Goal: Transaction & Acquisition: Subscribe to service/newsletter

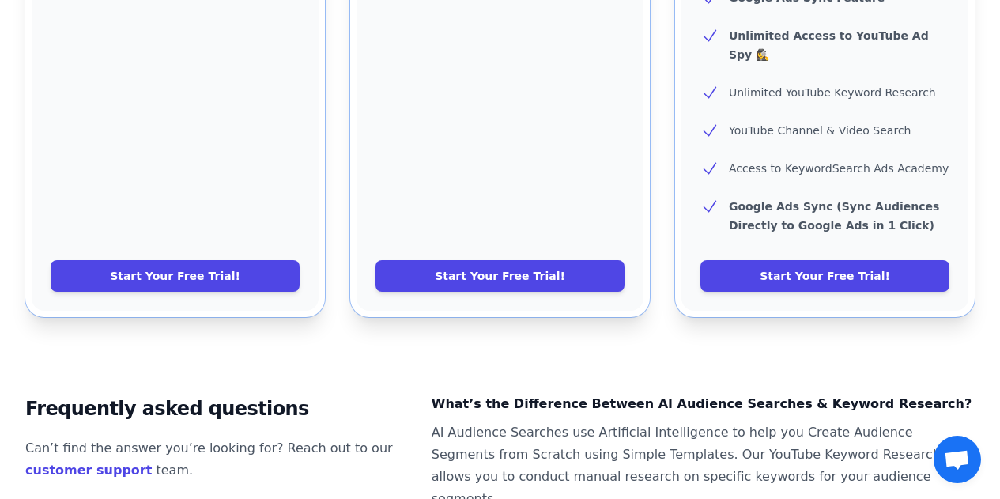
scroll to position [865, 0]
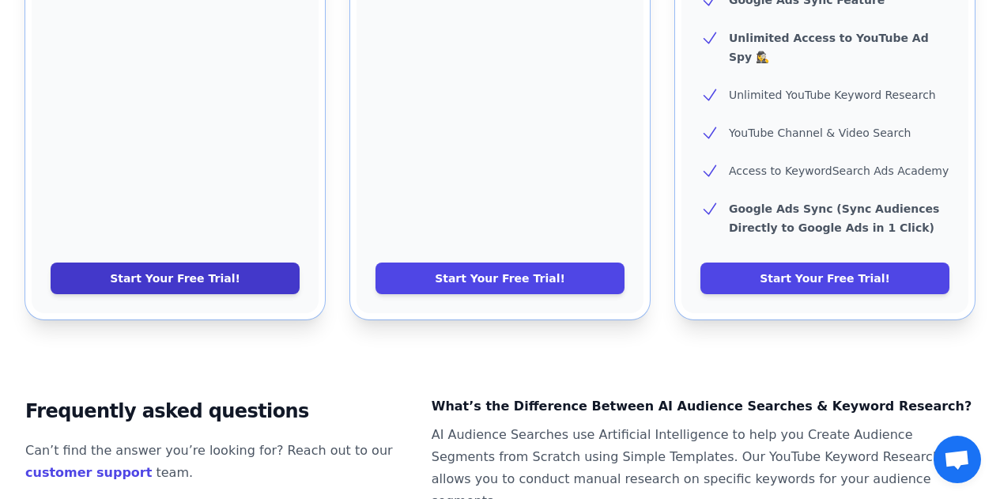
click at [187, 262] on link "Start Your Free Trial!" at bounding box center [175, 278] width 249 height 32
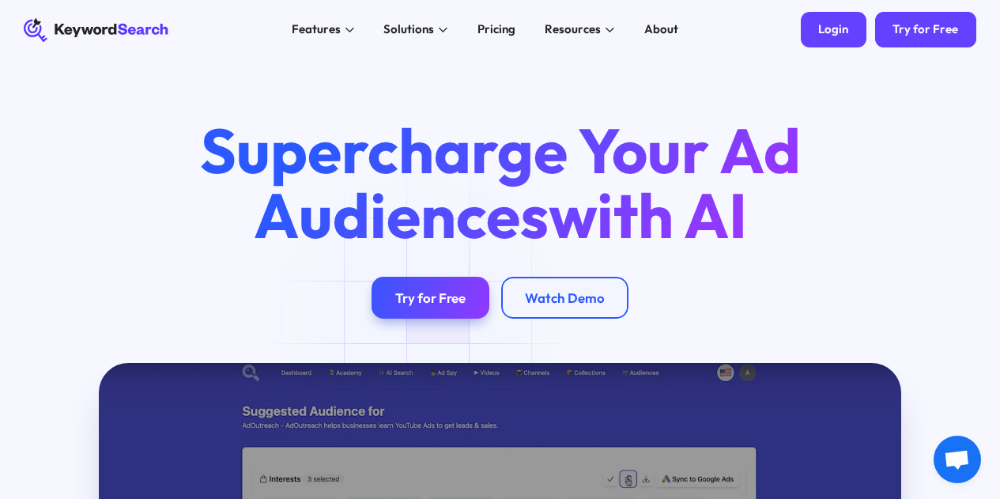
drag, startPoint x: 0, startPoint y: 0, endPoint x: 854, endPoint y: 24, distance: 854.7
click at [854, 24] on link "Login" at bounding box center [834, 30] width 66 height 36
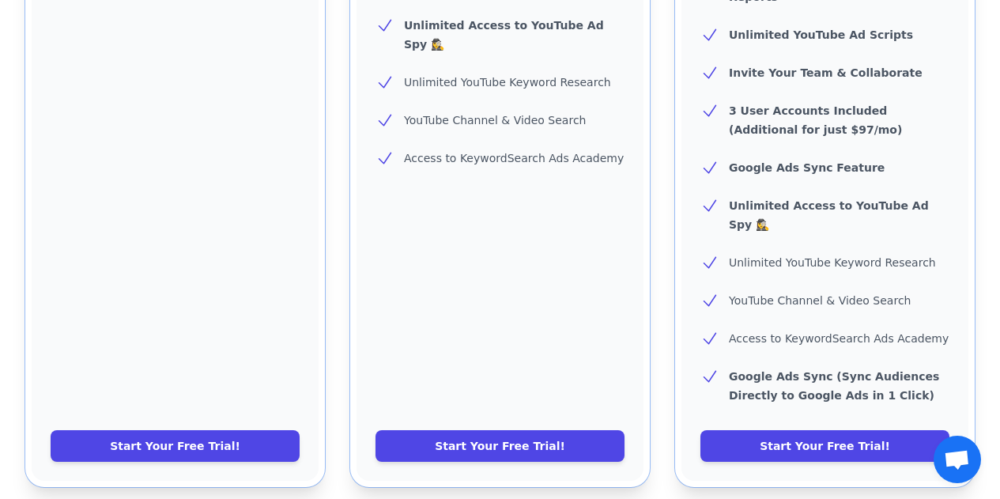
scroll to position [715, 0]
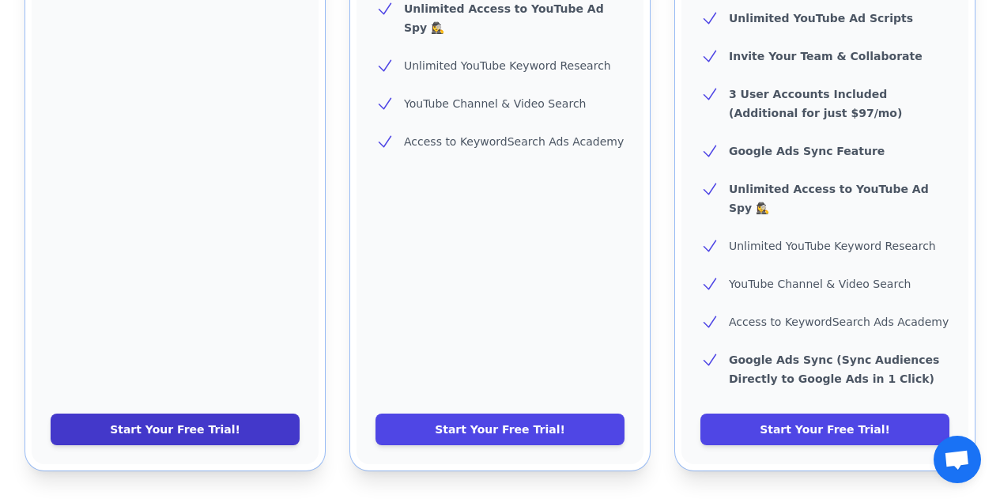
click at [196, 413] on link "Start Your Free Trial!" at bounding box center [175, 429] width 249 height 32
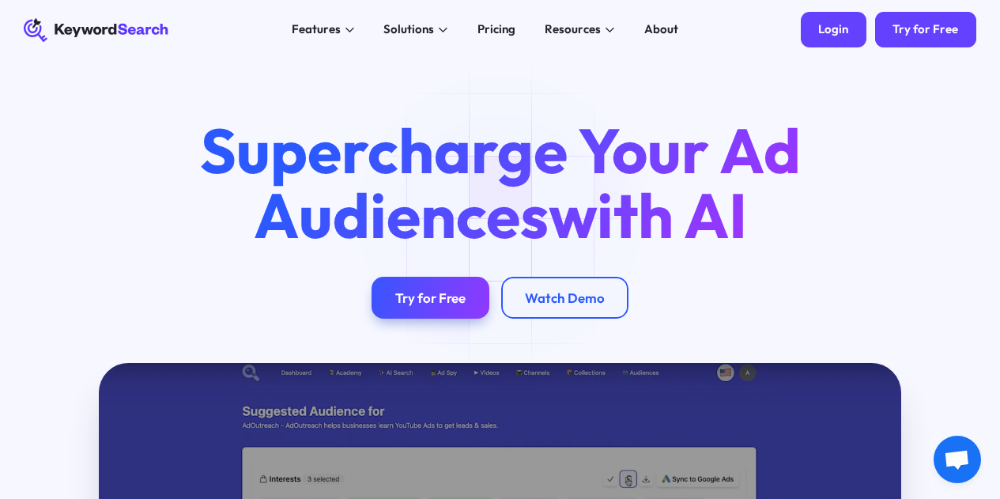
click at [828, 27] on div "Login" at bounding box center [833, 29] width 30 height 15
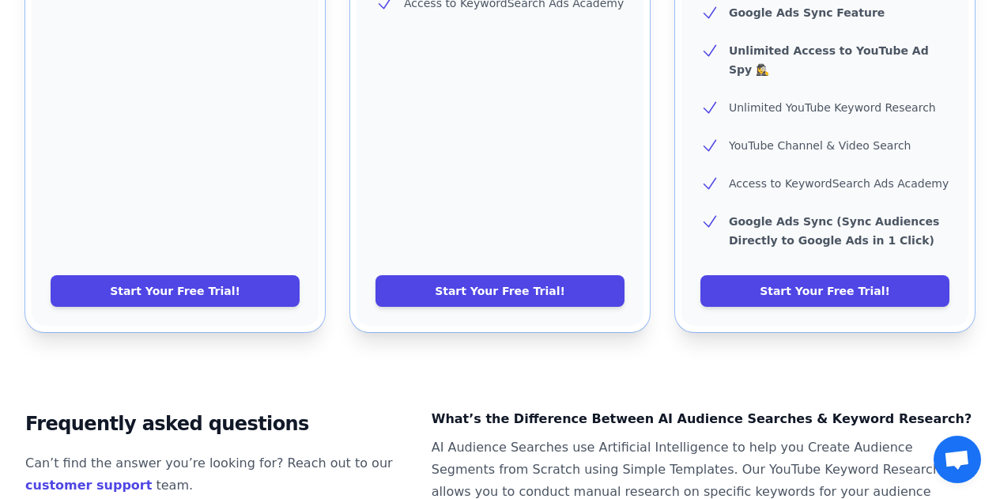
scroll to position [956, 0]
